Goal: Check status: Check status

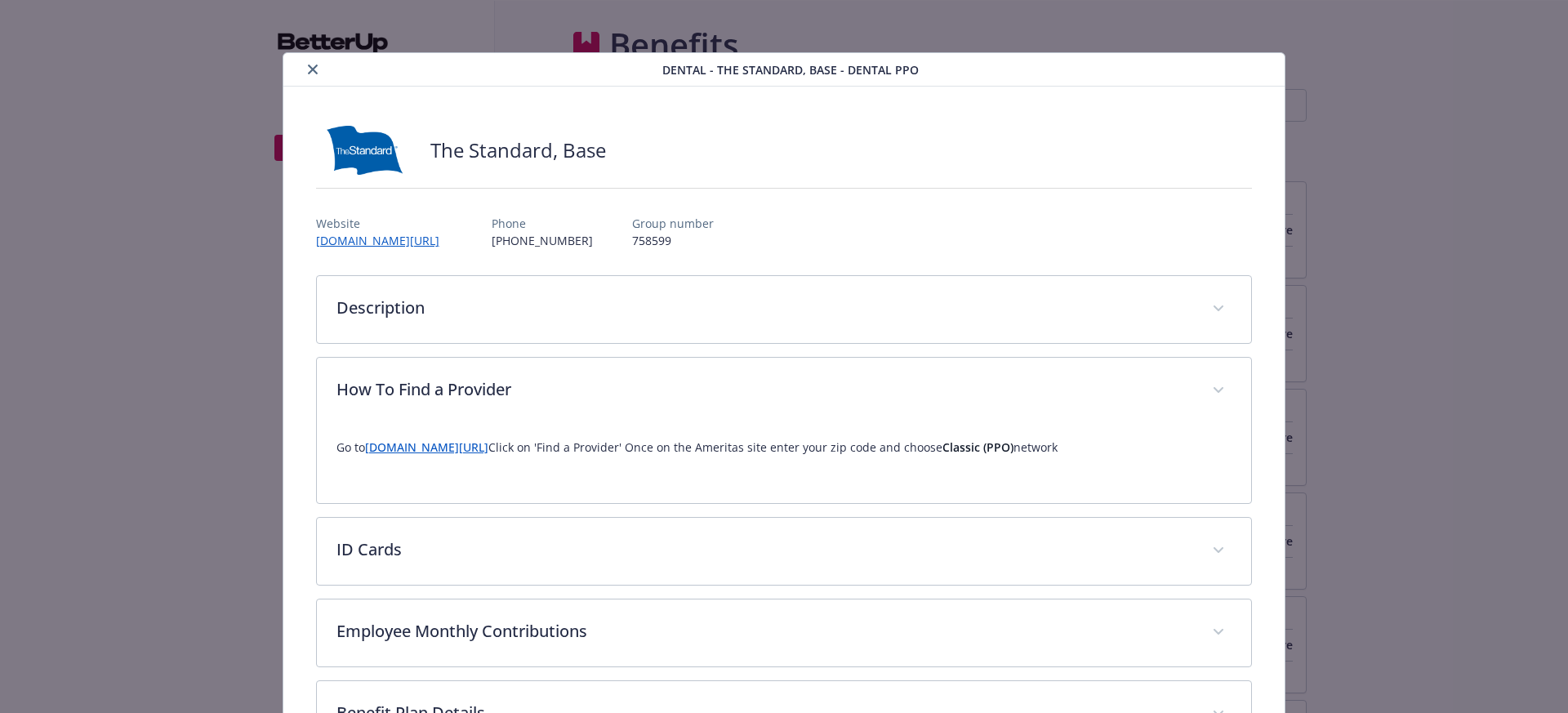
scroll to position [784, 0]
